Goal: Task Accomplishment & Management: Complete application form

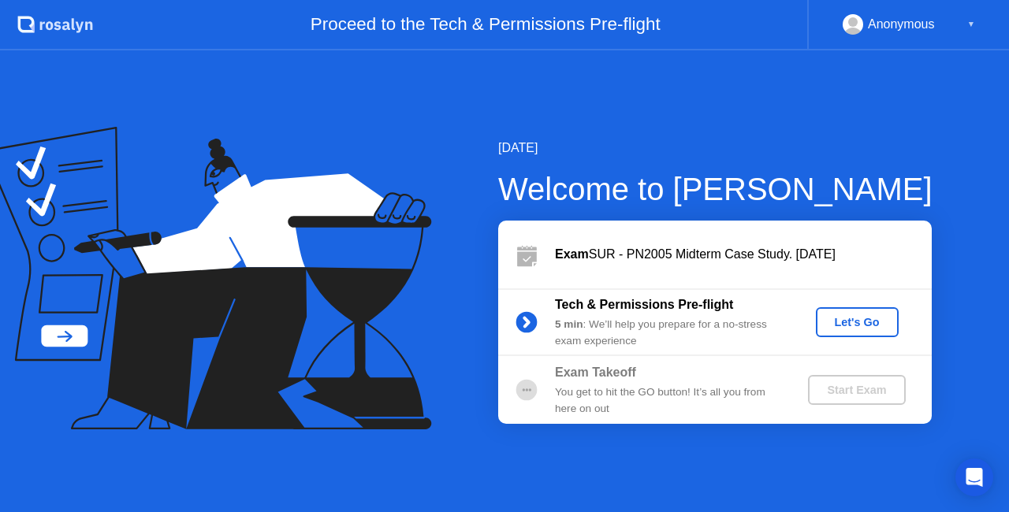
click at [927, 29] on div "Anonymous" at bounding box center [901, 24] width 67 height 20
click at [973, 24] on div "▼" at bounding box center [971, 24] width 8 height 20
click at [854, 329] on div "Let's Go" at bounding box center [857, 322] width 70 height 13
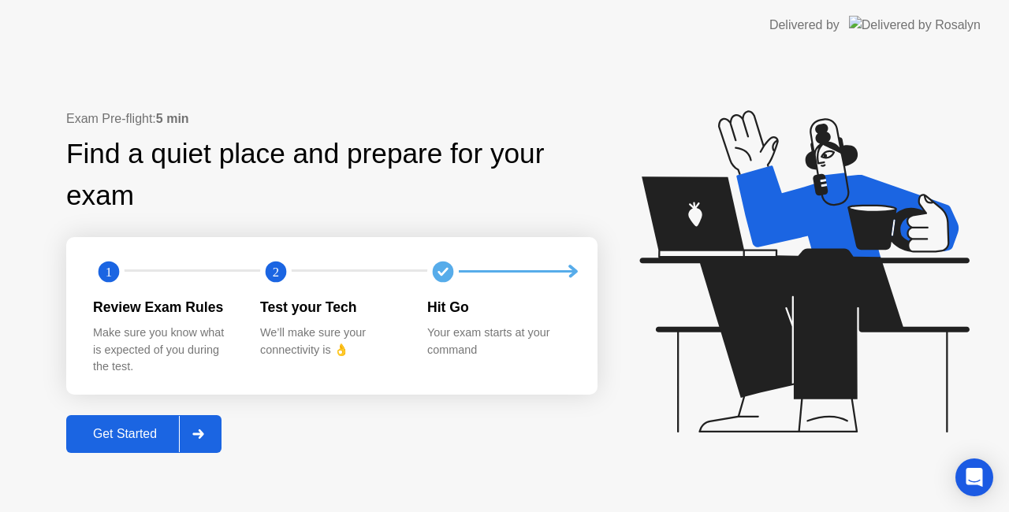
click at [107, 429] on div "Get Started" at bounding box center [125, 434] width 108 height 14
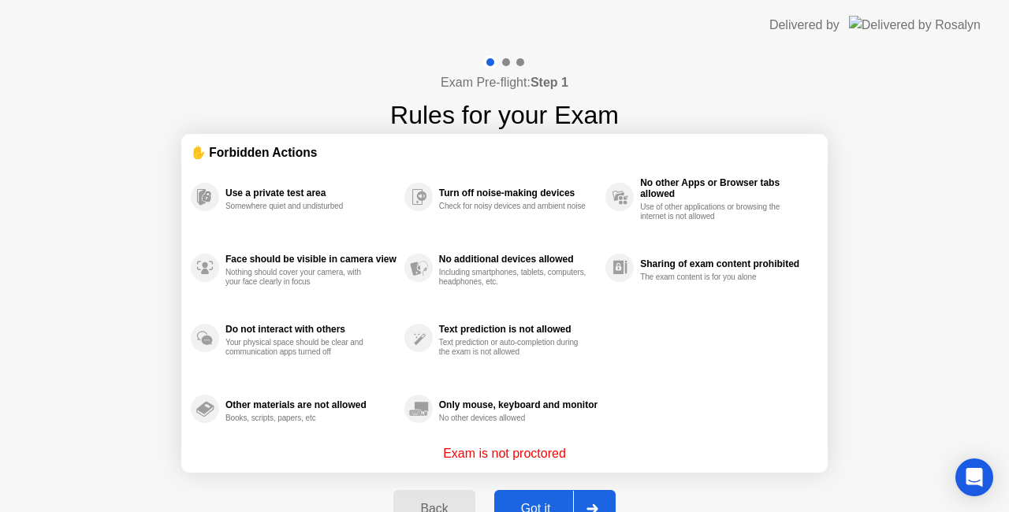
click at [556, 495] on button "Got it" at bounding box center [554, 509] width 121 height 38
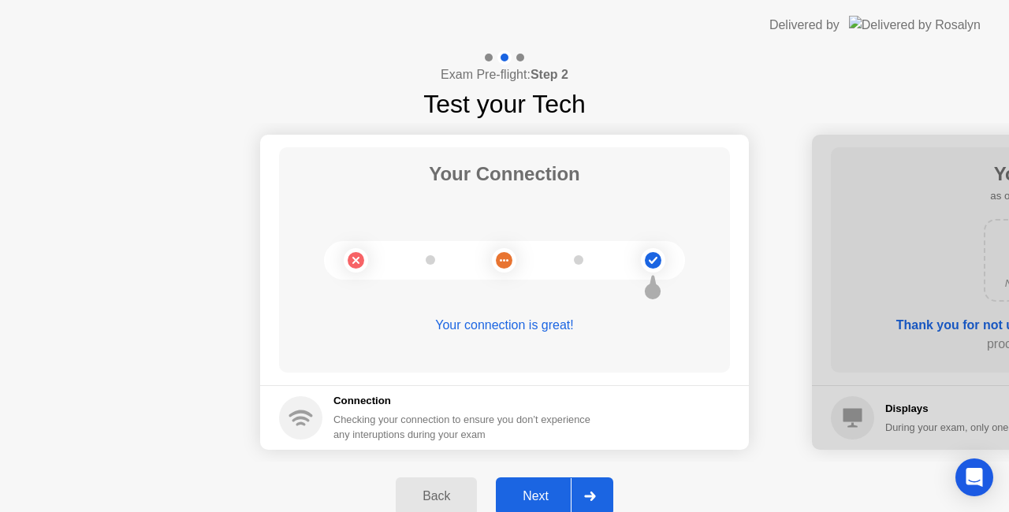
click at [556, 495] on div "Next" at bounding box center [535, 496] width 70 height 14
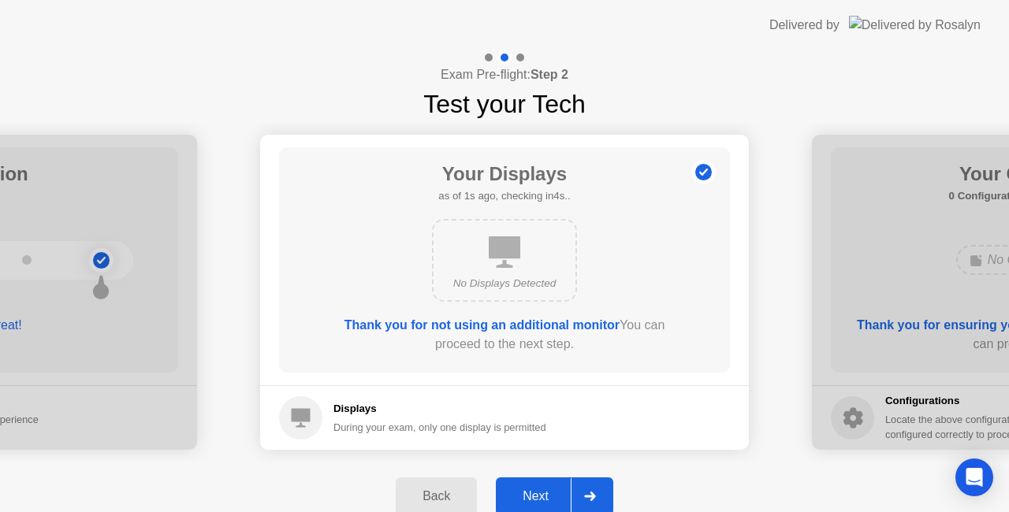
click at [556, 495] on div "Next" at bounding box center [535, 496] width 70 height 14
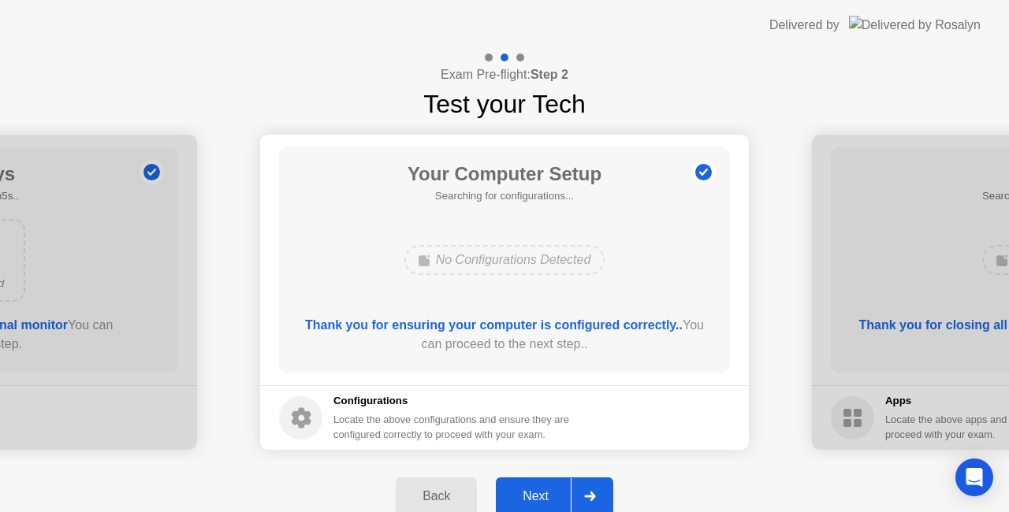
click at [556, 495] on div "Next" at bounding box center [535, 496] width 70 height 14
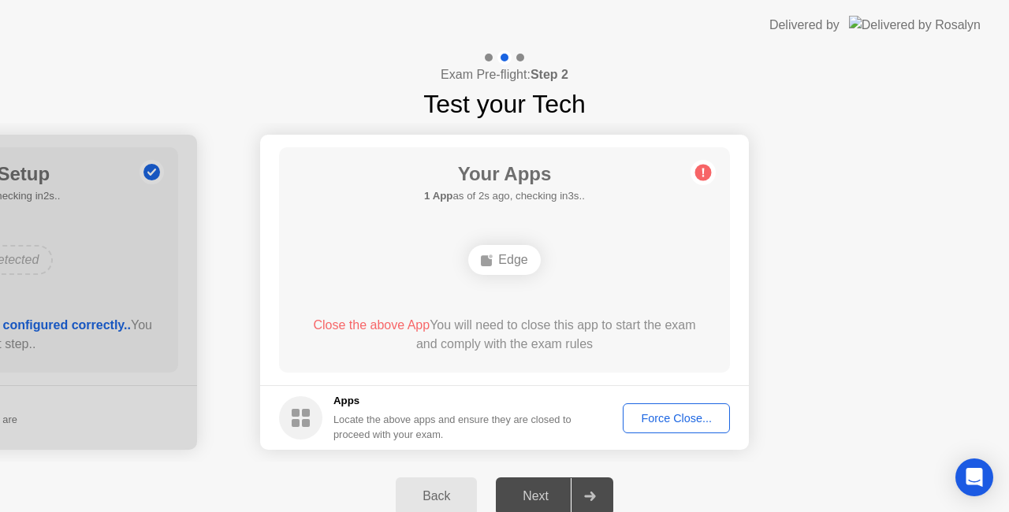
click at [646, 418] on div "Force Close..." at bounding box center [676, 418] width 96 height 13
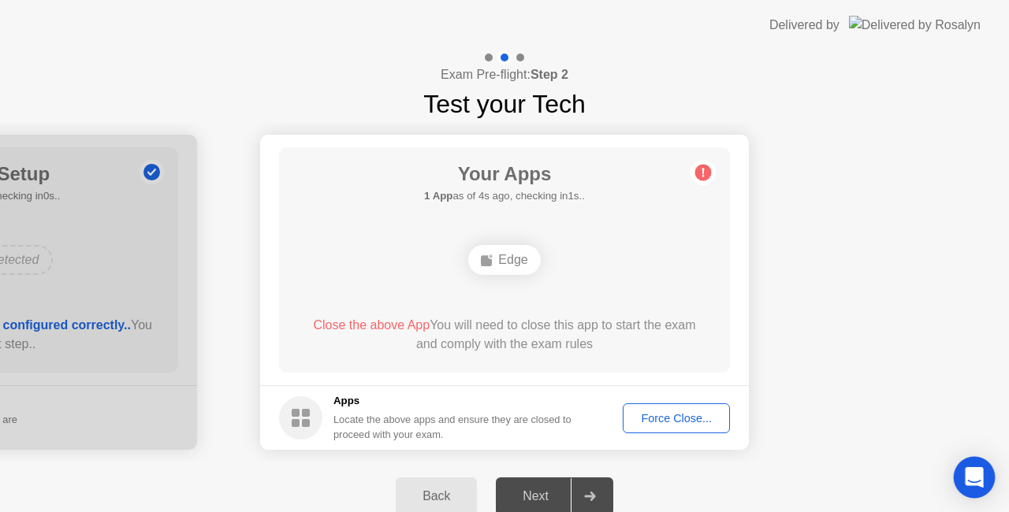
click at [957, 468] on body "Delivered by Exam Pre-flight: Step 2 Test your Tech Your Connection Your connec…" at bounding box center [504, 256] width 1009 height 512
click at [984, 457] on body "Delivered by Exam Pre-flight: Step 2 Test your Tech Your Connection Your connec…" at bounding box center [504, 256] width 1009 height 512
click at [977, 468] on div "Open Intercom Messenger" at bounding box center [975, 478] width 42 height 42
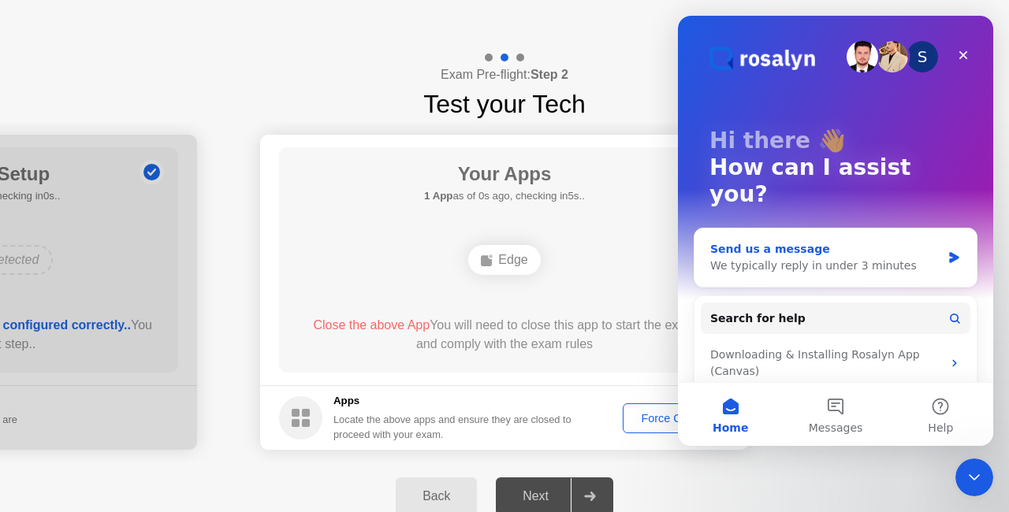
click at [813, 258] on div "We typically reply in under 3 minutes" at bounding box center [825, 266] width 231 height 17
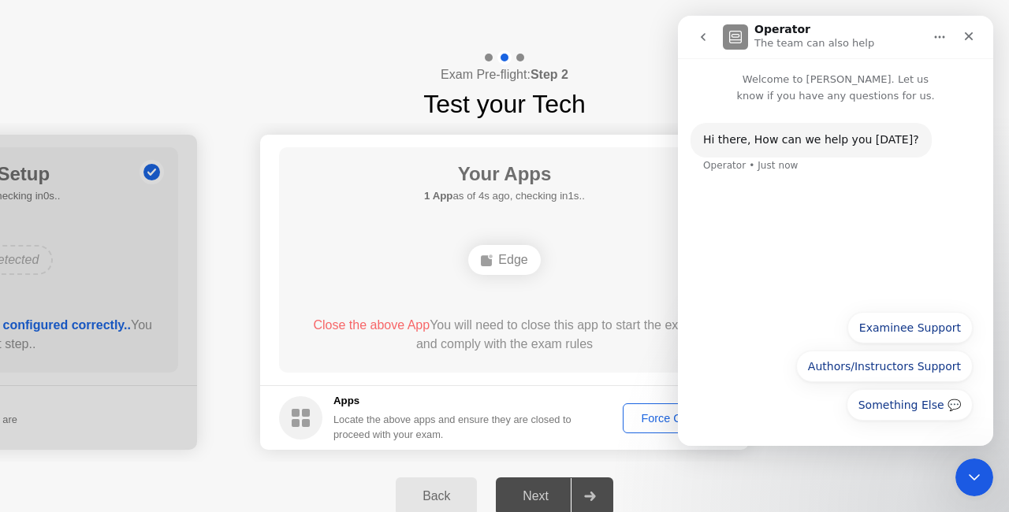
click at [749, 425] on div "Something Else 💬 Examinee Support Authors/Instructors Support Something Else 💬" at bounding box center [835, 370] width 274 height 116
click at [900, 329] on button "Examinee Support" at bounding box center [909, 328] width 125 height 32
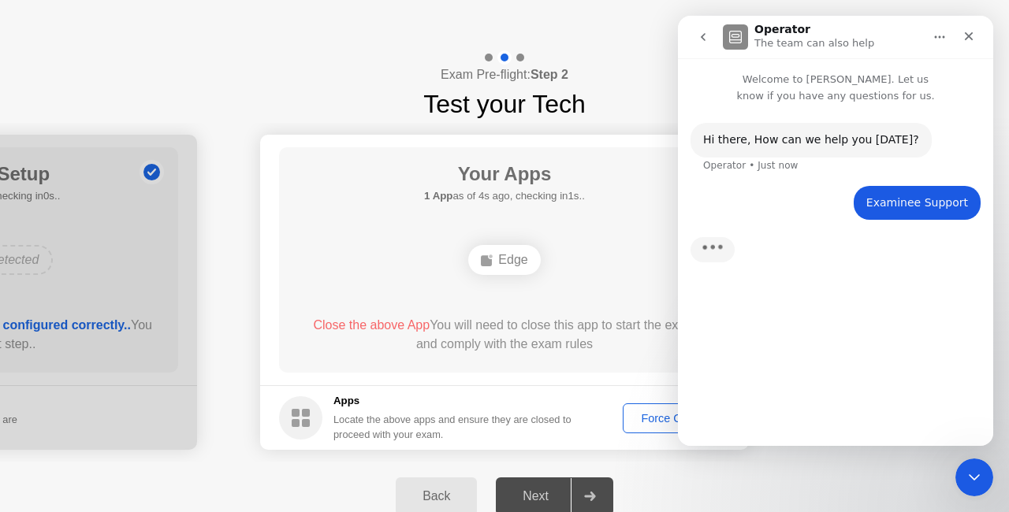
click at [793, 416] on div "Hi ​there, How can we help you [DATE]? Operator • Just now Examinee Support • J…" at bounding box center [835, 268] width 315 height 329
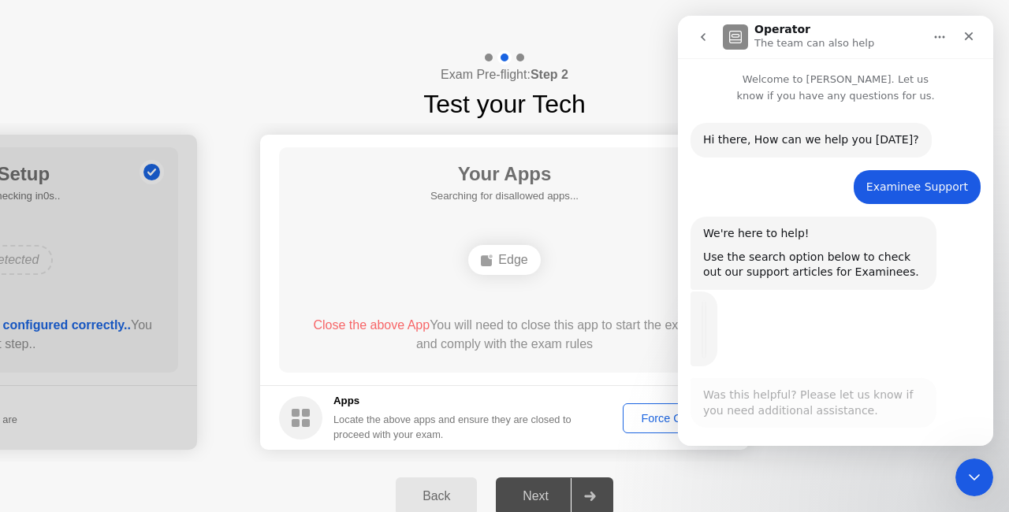
click at [790, 427] on div "Was this helpful? Please let us know if you need additional assistance. Operato…" at bounding box center [835, 412] width 290 height 69
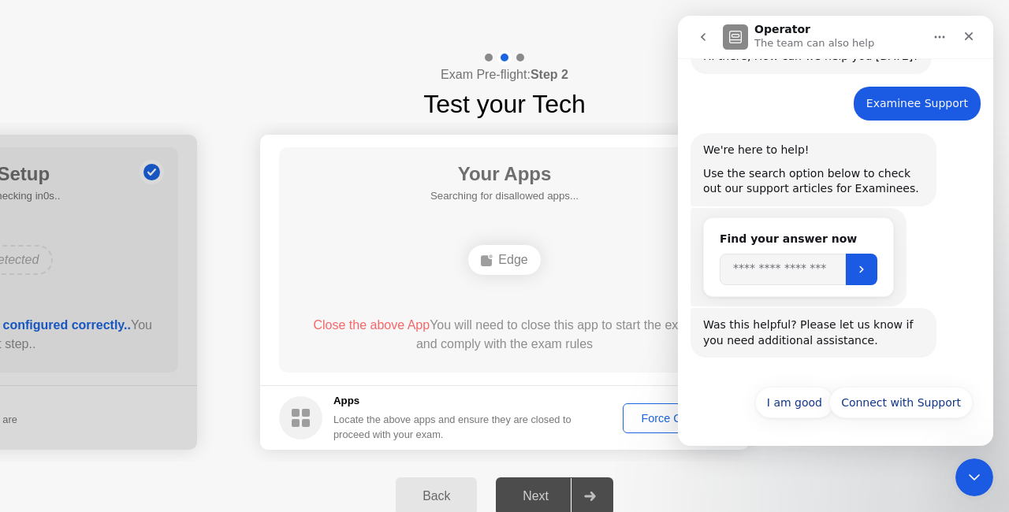
click at [785, 341] on div "Was this helpful? Please let us know if you need additional assistance." at bounding box center [813, 333] width 221 height 31
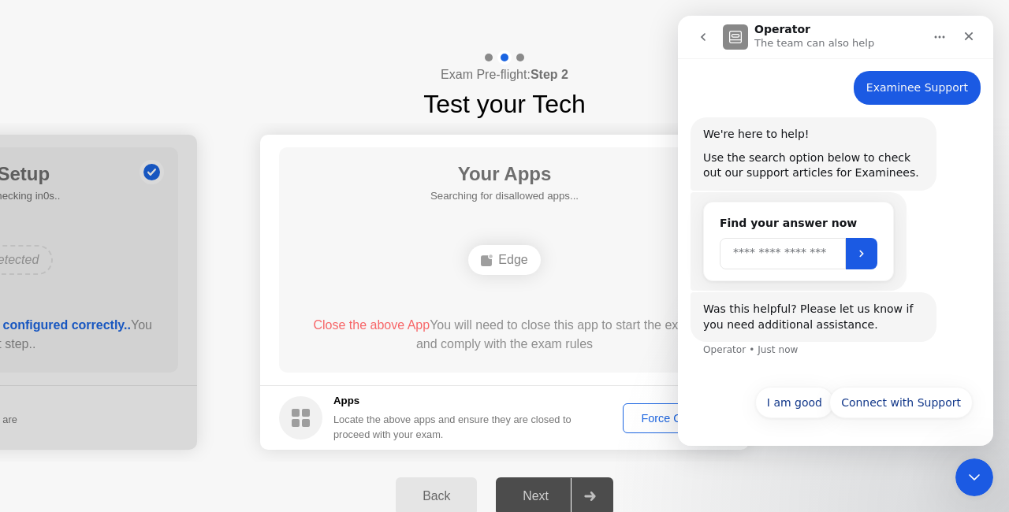
click at [770, 250] on input "Search" at bounding box center [783, 254] width 126 height 32
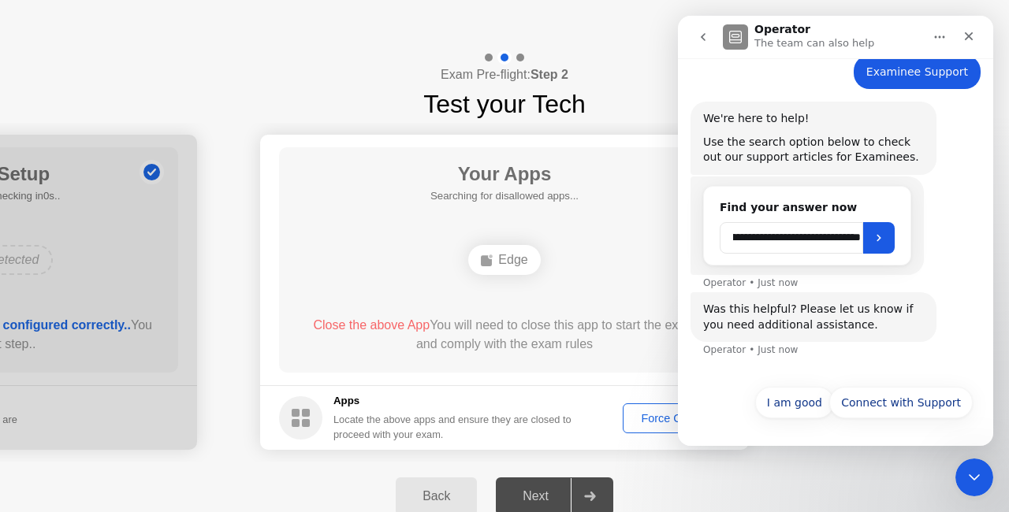
scroll to position [0, 98]
type input "**********"
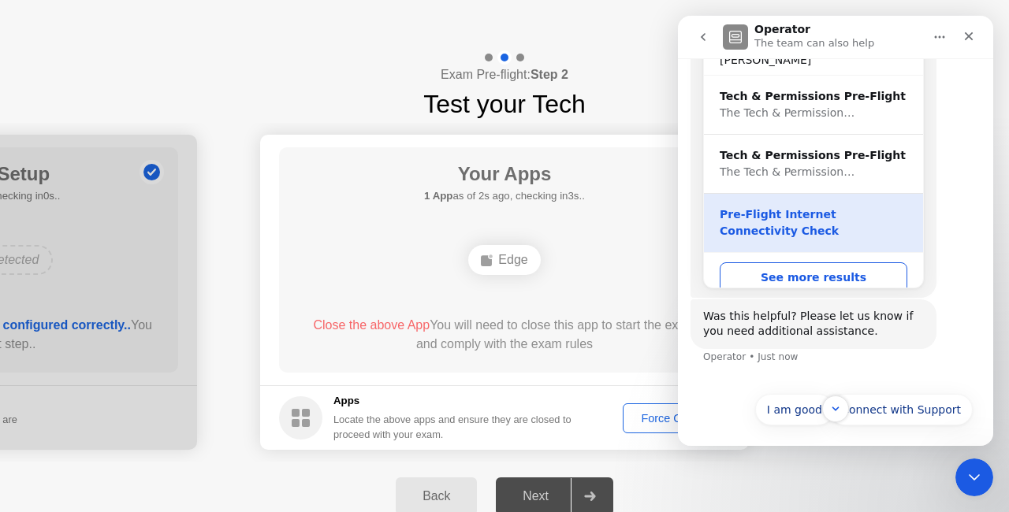
scroll to position [369, 0]
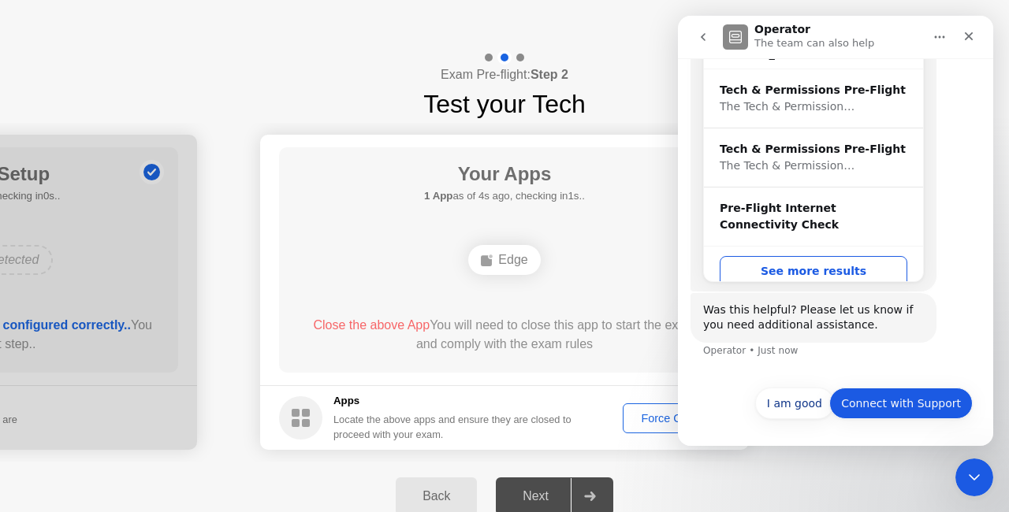
click at [872, 394] on button "Connect with Support" at bounding box center [900, 404] width 143 height 32
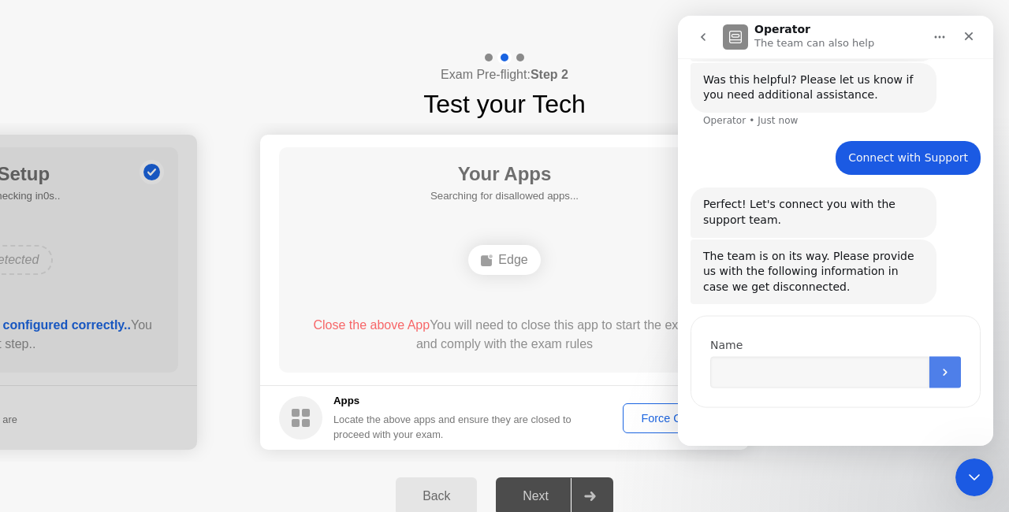
scroll to position [599, 0]
click at [790, 357] on input "Name" at bounding box center [819, 369] width 219 height 32
type input "**********"
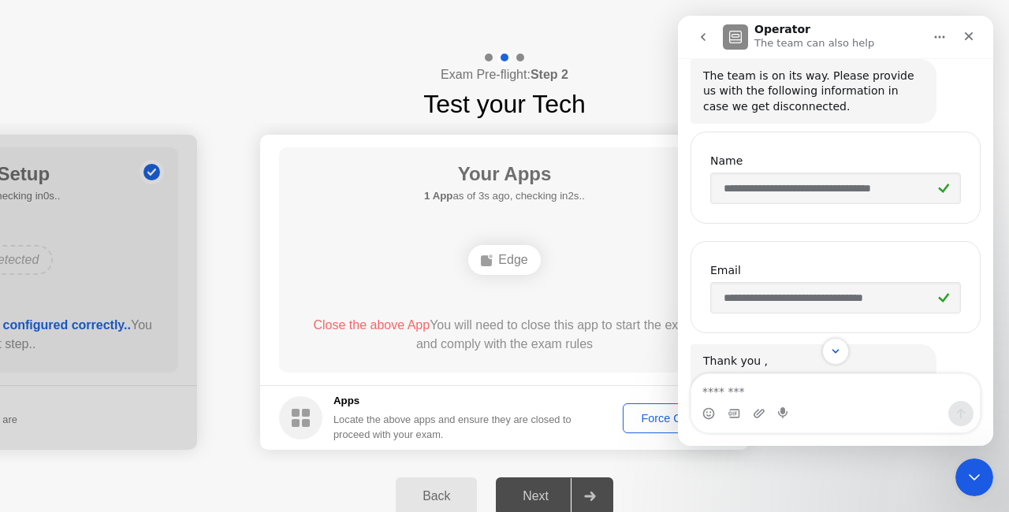
scroll to position [777, 0]
click at [593, 352] on div "Close the above App You will need to close this app to start the exam and compl…" at bounding box center [505, 335] width 406 height 38
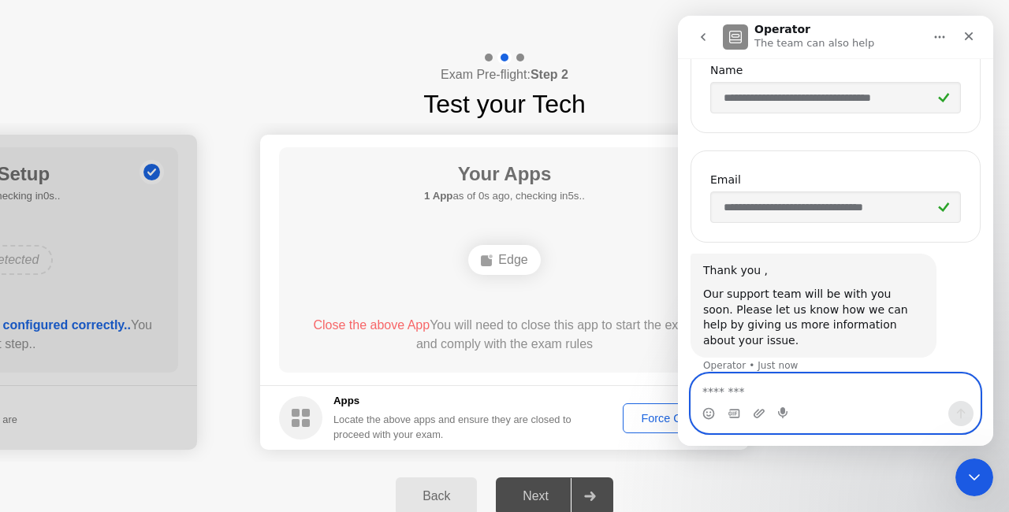
click at [798, 391] on textarea "Message…" at bounding box center [835, 387] width 288 height 27
paste textarea "**********"
type textarea "*"
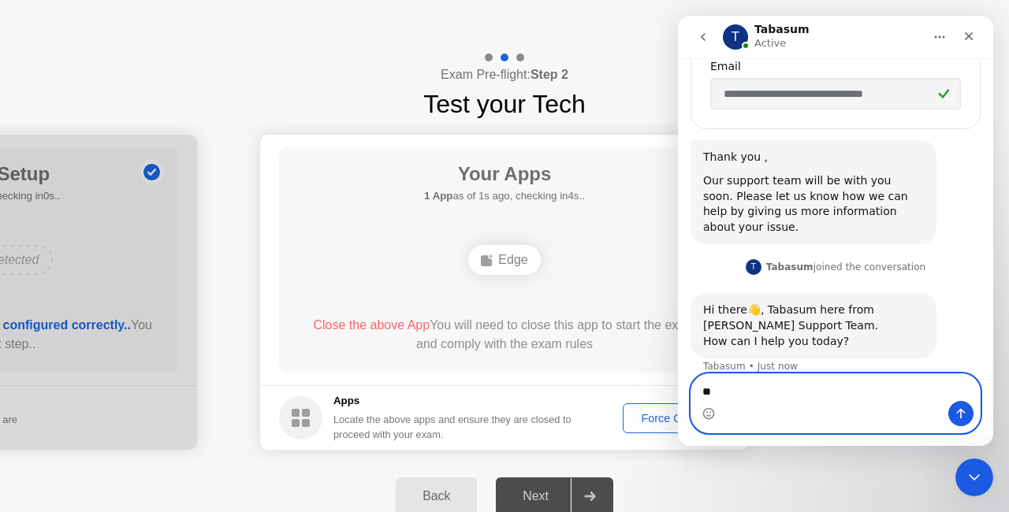
type textarea "*"
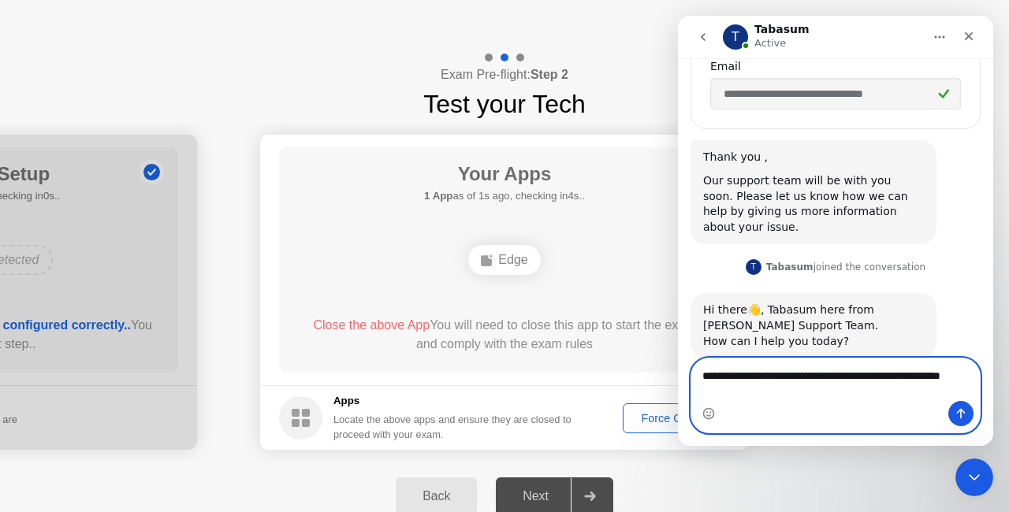
scroll to position [999, 0]
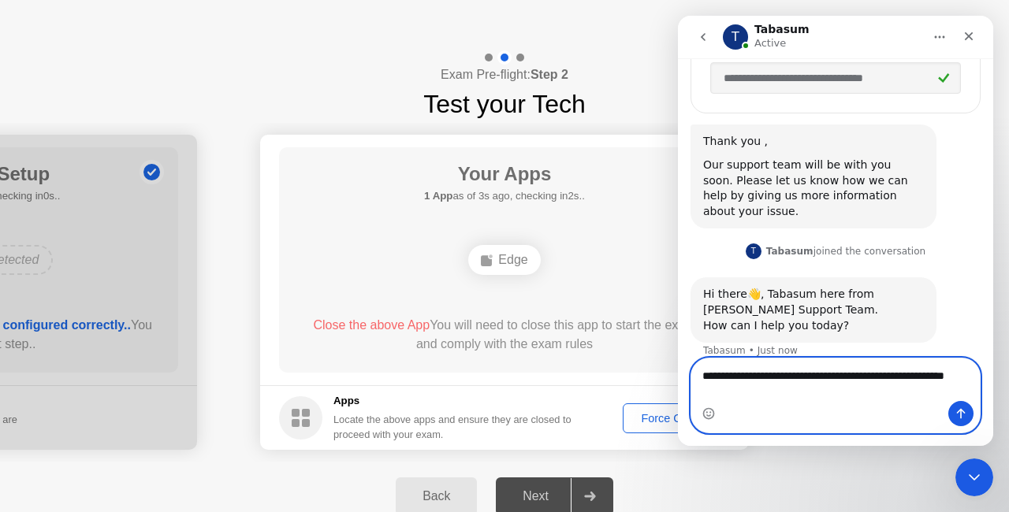
type textarea "**********"
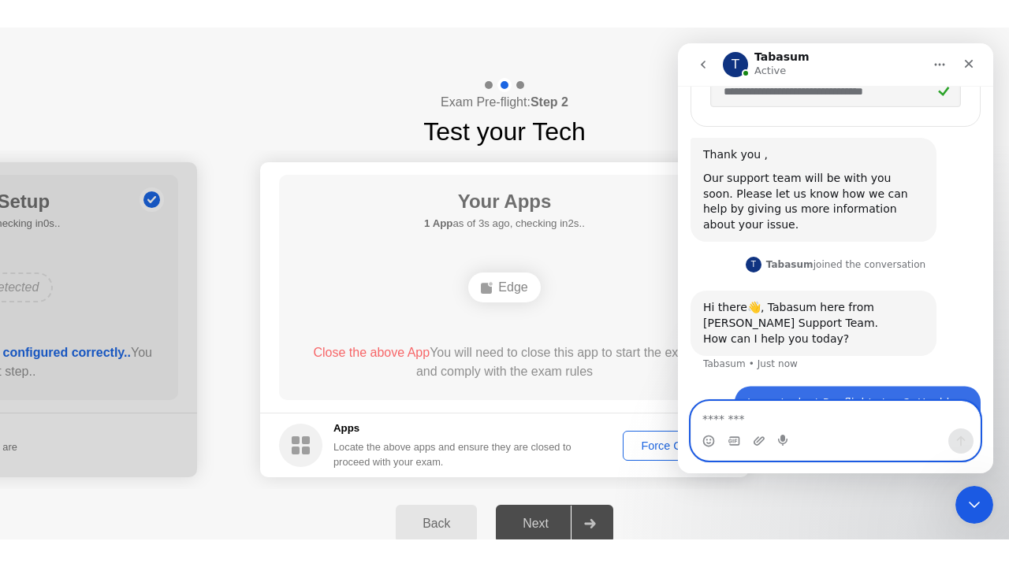
scroll to position [1047, 0]
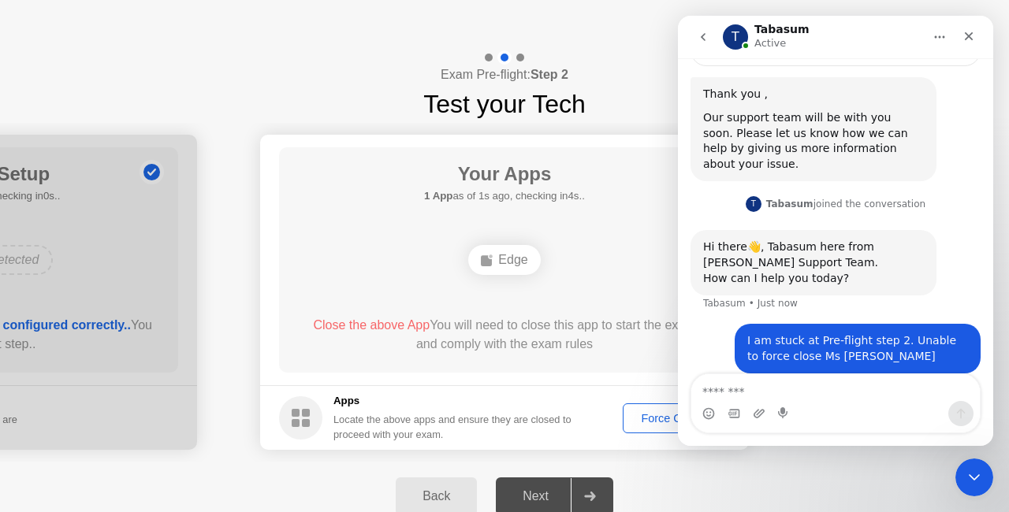
click at [657, 407] on button "Force Close..." at bounding box center [676, 419] width 107 height 30
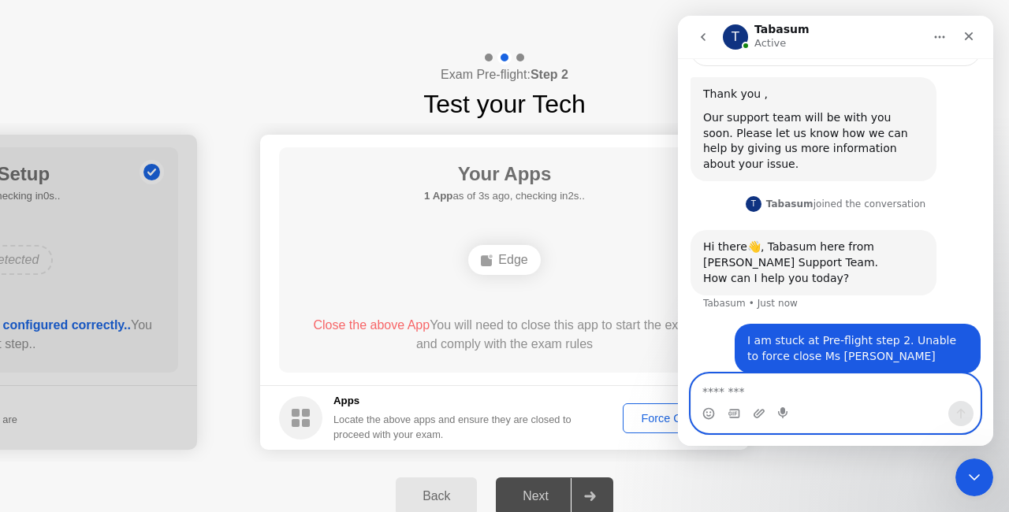
click at [847, 400] on textarea "Message…" at bounding box center [835, 387] width 289 height 27
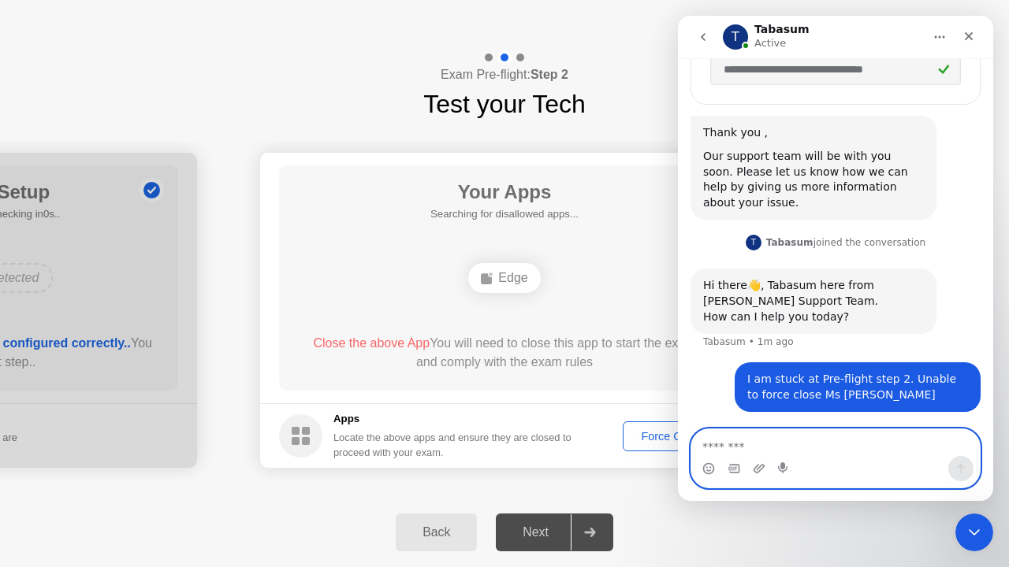
scroll to position [991, 0]
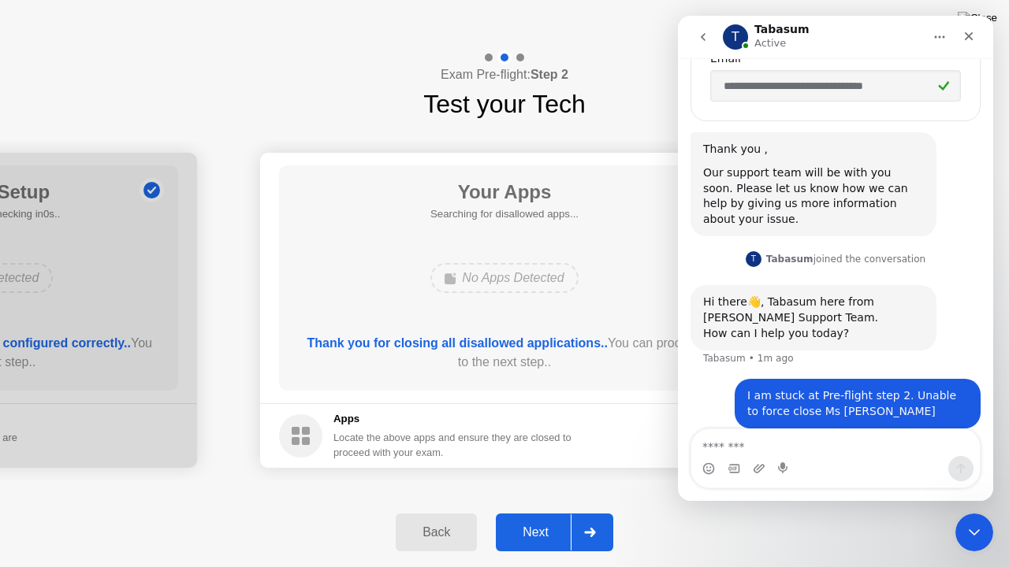
drag, startPoint x: 522, startPoint y: 521, endPoint x: 639, endPoint y: 421, distance: 154.3
click at [639, 421] on div "Exam Pre-flight: Step 2 Test your Tech Your Connection Your connection is great…" at bounding box center [504, 308] width 1009 height 517
click at [768, 447] on textarea "Message…" at bounding box center [835, 443] width 289 height 27
type textarea "*"
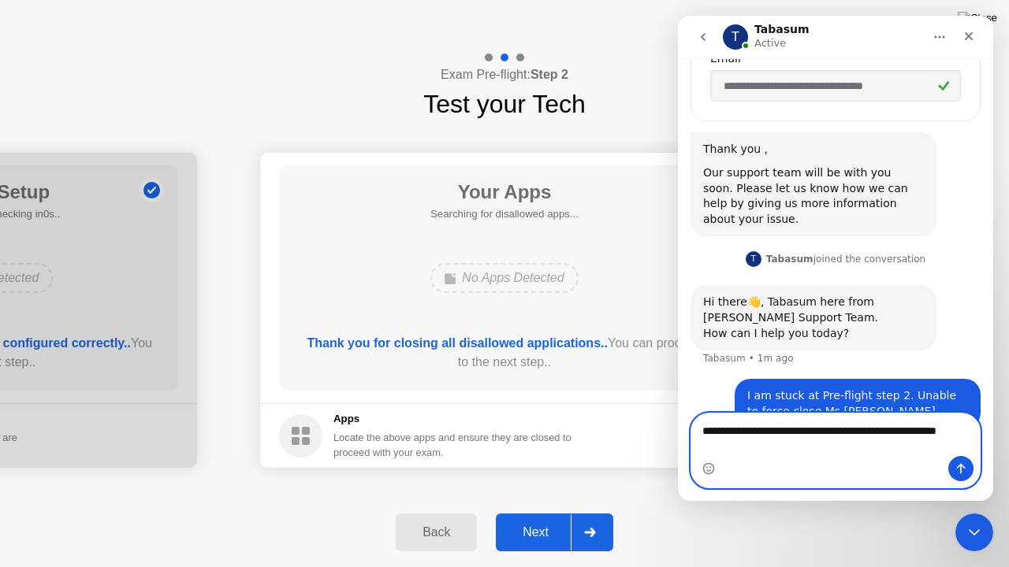
scroll to position [1007, 0]
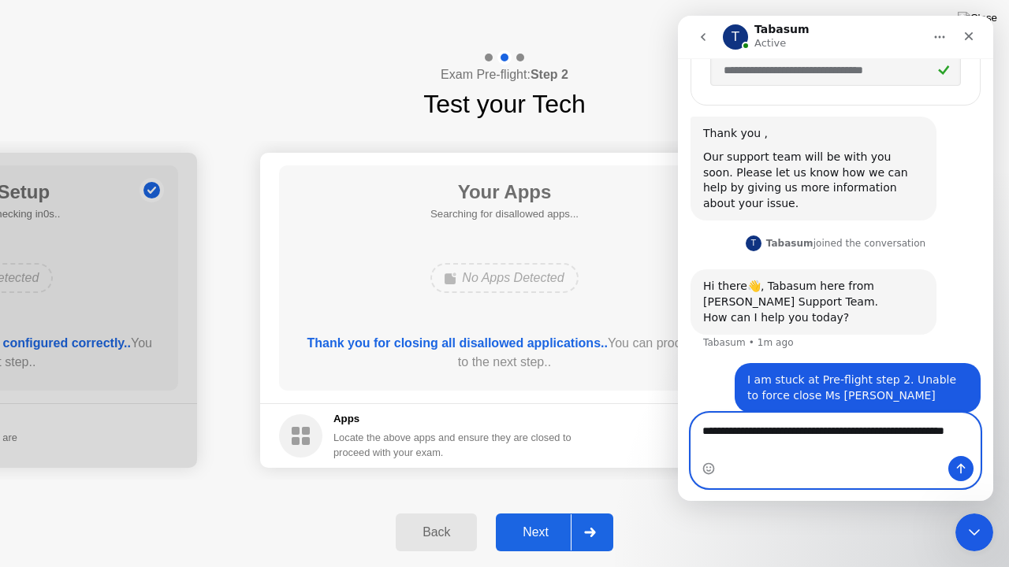
type textarea "**********"
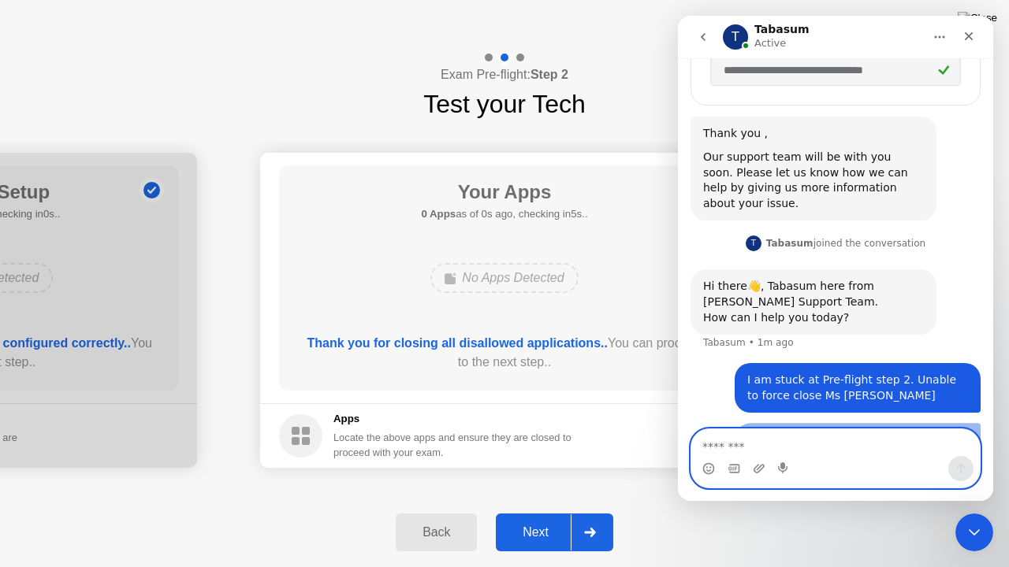
scroll to position [1042, 0]
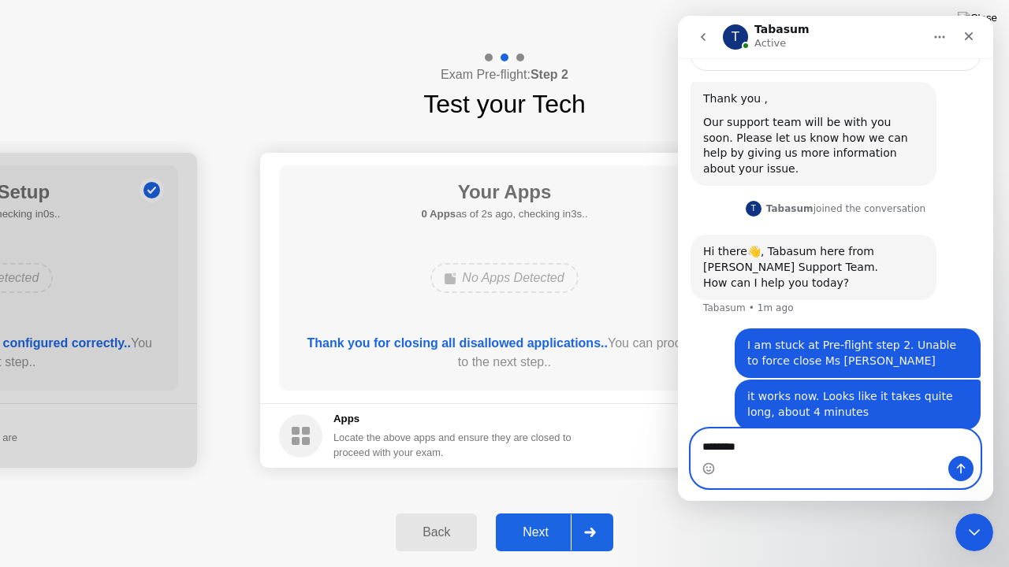
type textarea "*********"
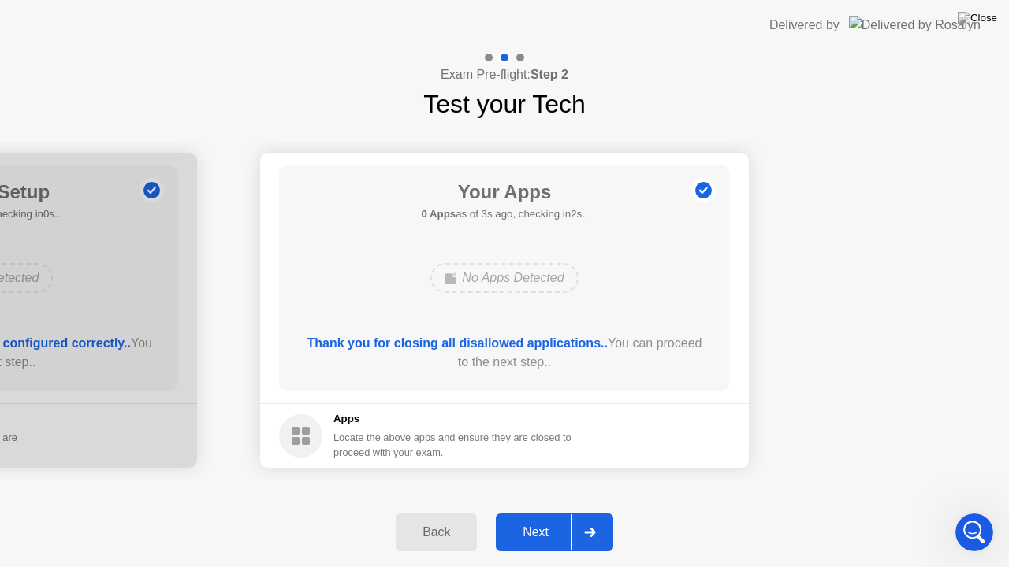
scroll to position [938, 0]
click at [553, 511] on div "Next" at bounding box center [535, 533] width 70 height 14
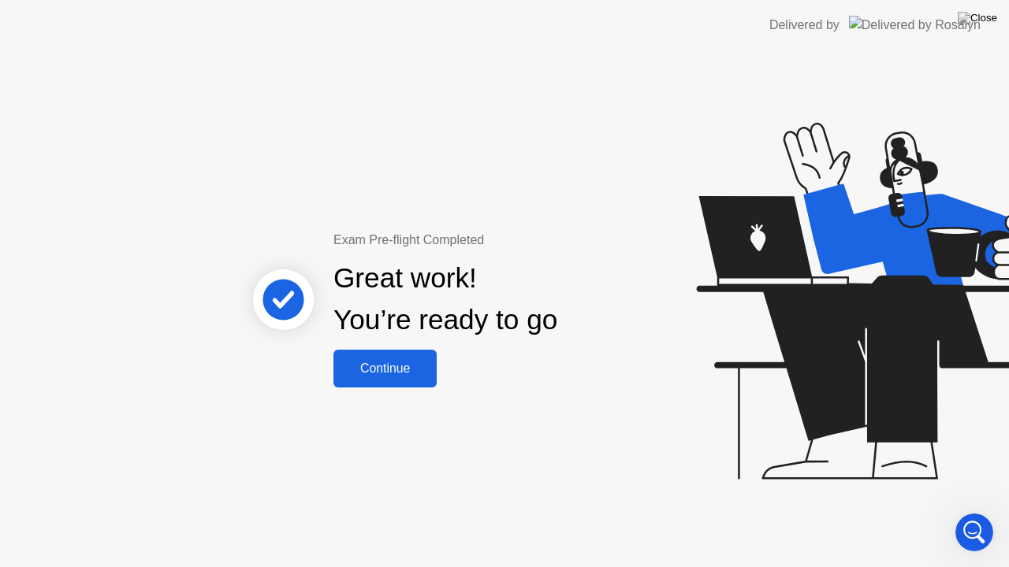
scroll to position [1072, 0]
click at [437, 340] on div "Great work! You’re ready to go" at bounding box center [445, 300] width 224 height 84
click at [383, 366] on div "Continue" at bounding box center [385, 369] width 94 height 14
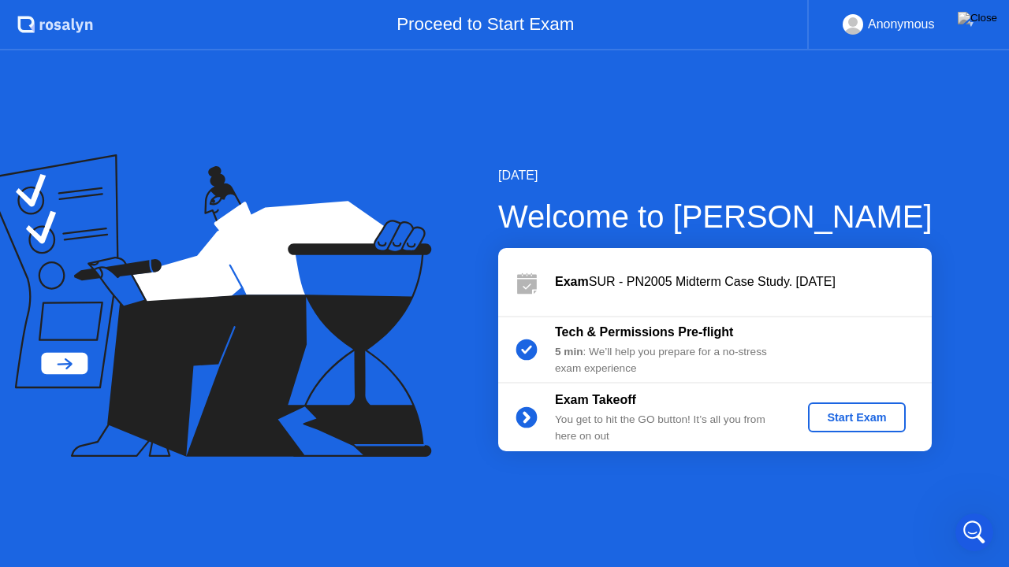
click at [850, 403] on button "Start Exam" at bounding box center [856, 418] width 97 height 30
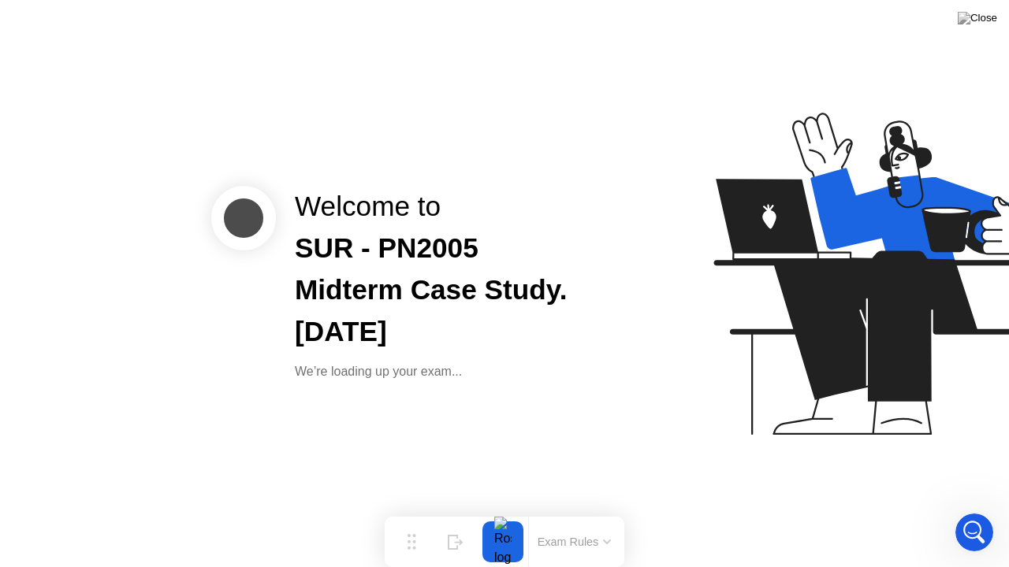
click at [697, 370] on icon at bounding box center [874, 282] width 407 height 404
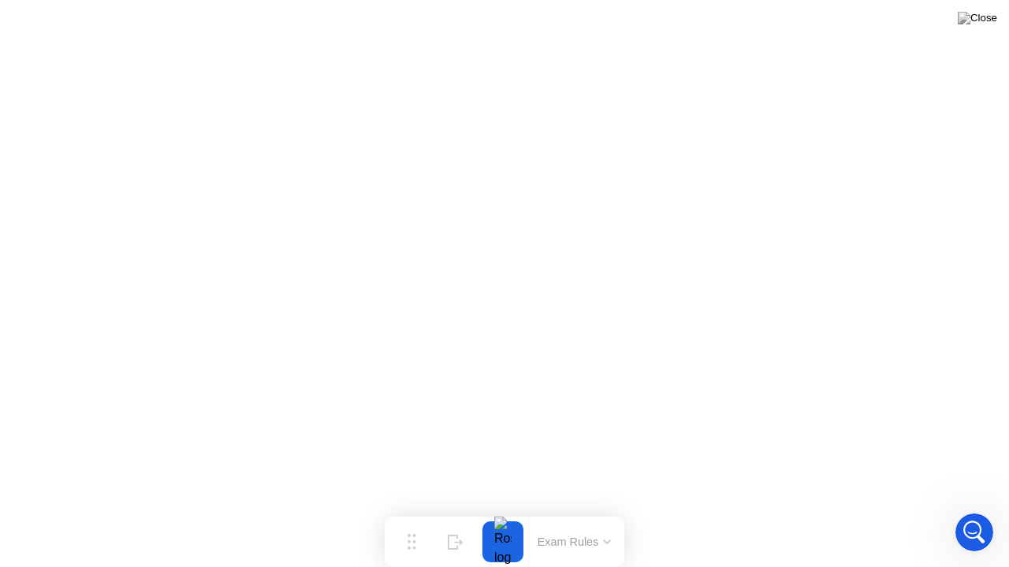
scroll to position [1012, 0]
click div "End Proctoring Session"
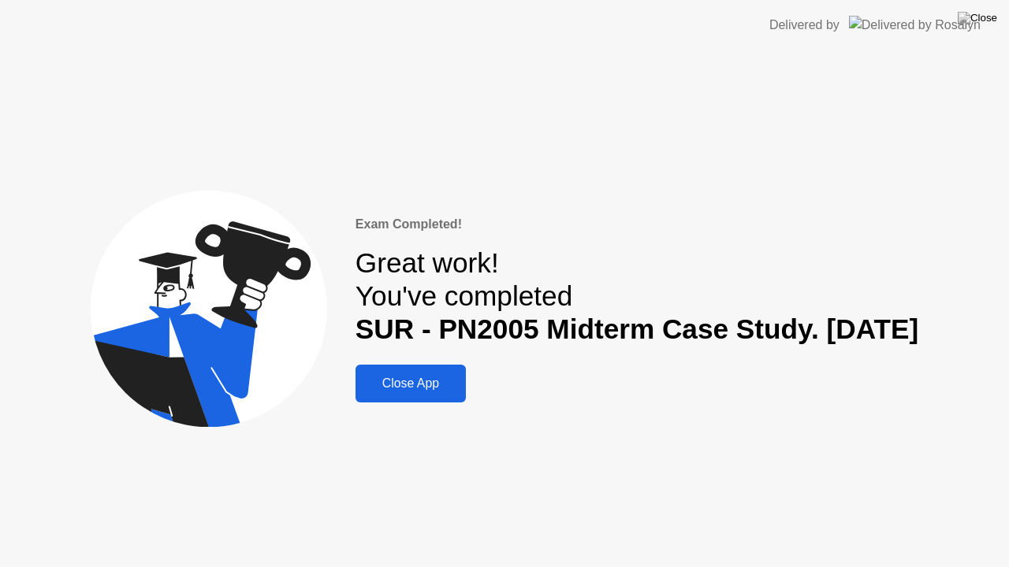
click at [360, 381] on div "Close App" at bounding box center [410, 384] width 101 height 14
